Goal: Check status: Check status

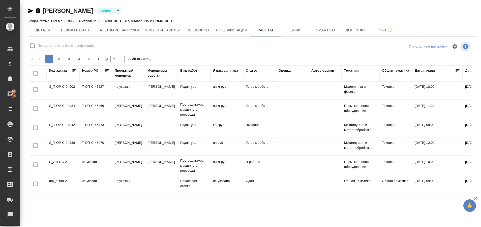
click at [470, 94] on div "Код заказа Номер PO Проектный менеджер Менеджеры верстки Вид работ Языковая пар…" at bounding box center [251, 130] width 447 height 131
click at [55, 99] on td "S_ATLNC-2" at bounding box center [63, 91] width 33 height 18
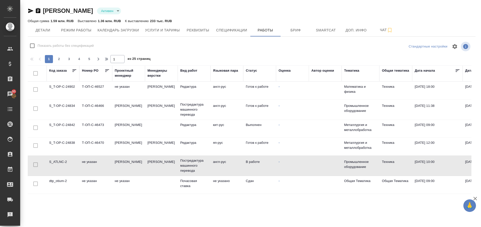
click at [55, 99] on td "S_ATLNC-2" at bounding box center [63, 91] width 33 height 18
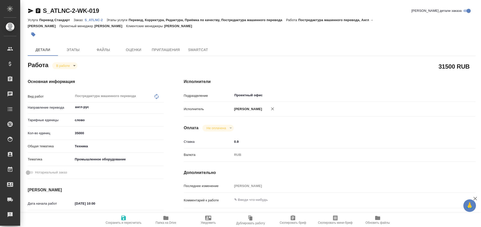
type textarea "x"
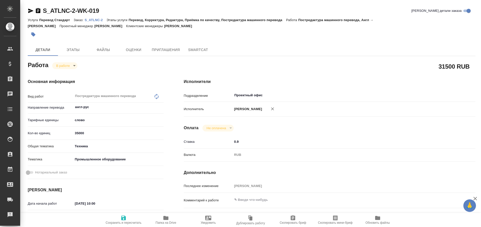
type textarea "x"
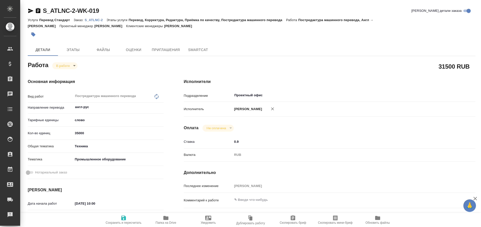
type textarea "x"
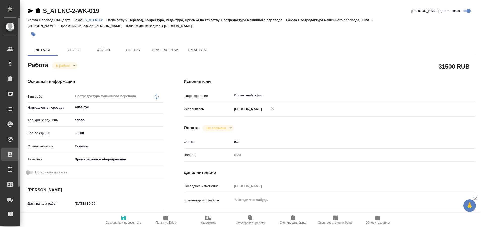
type textarea "x"
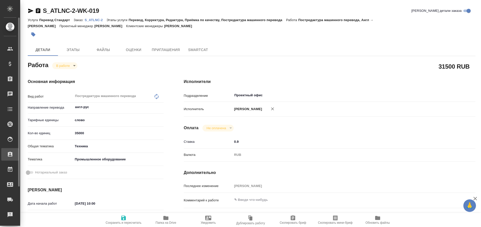
type textarea "x"
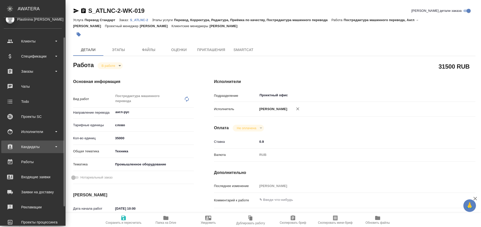
scroll to position [15, 0]
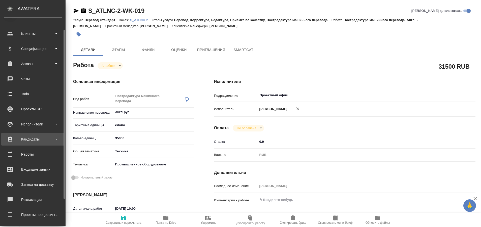
type textarea "x"
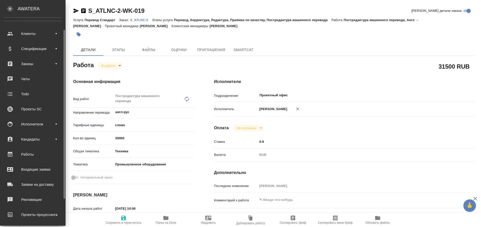
type textarea "x"
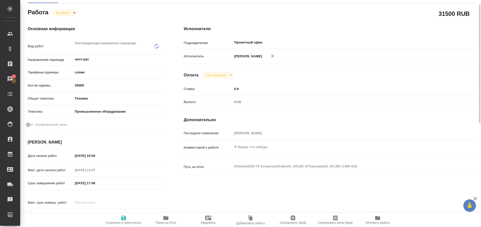
scroll to position [0, 0]
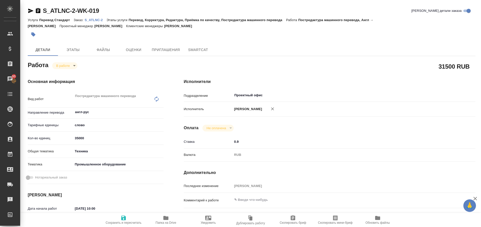
click at [94, 20] on p "S_ATLNC-2" at bounding box center [96, 20] width 22 height 4
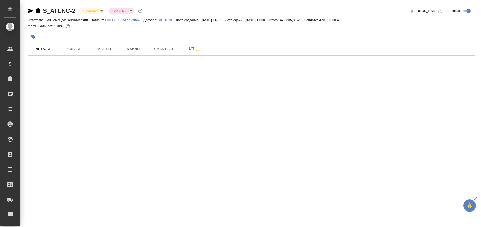
select select "RU"
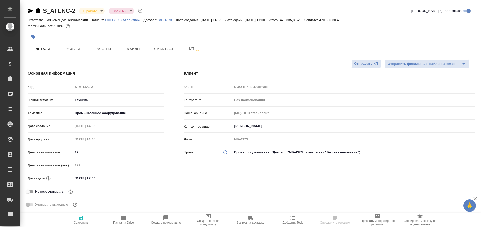
type textarea "x"
type input "[PERSON_NAME]"
type input "Комаров Роман"
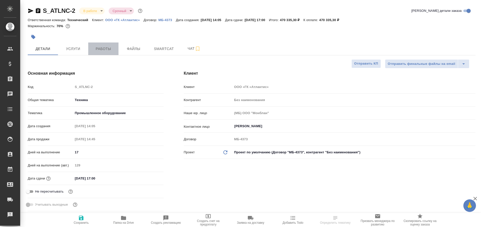
click at [98, 48] on span "Работы" at bounding box center [103, 49] width 24 height 6
